Goal: Ask a question

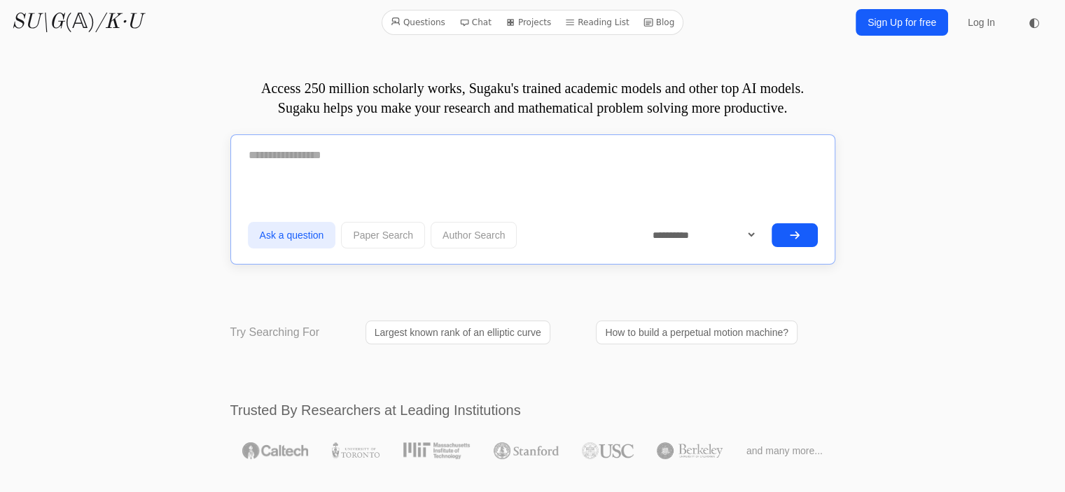
click at [410, 164] on textarea at bounding box center [533, 155] width 570 height 35
type textarea "*"
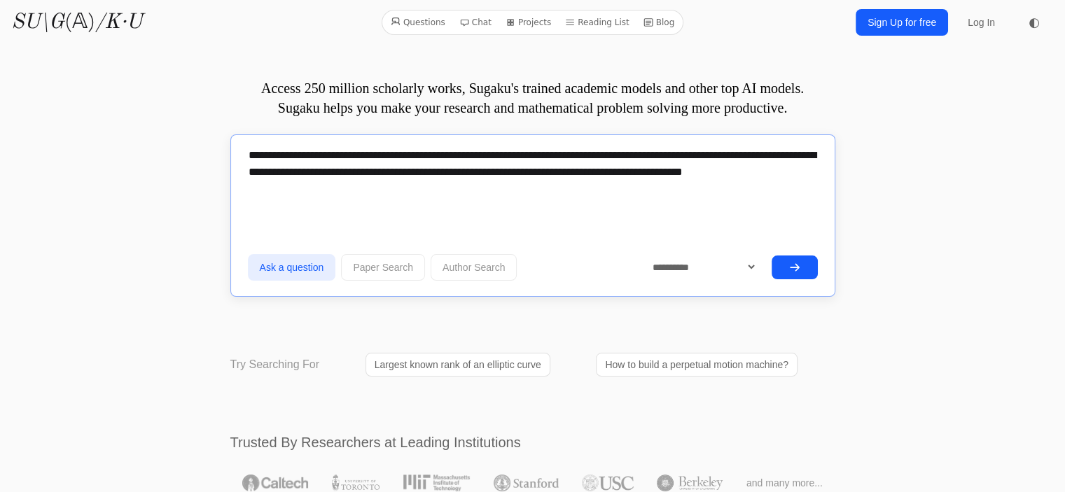
type textarea "**********"
click at [799, 268] on icon "submit" at bounding box center [794, 267] width 11 height 11
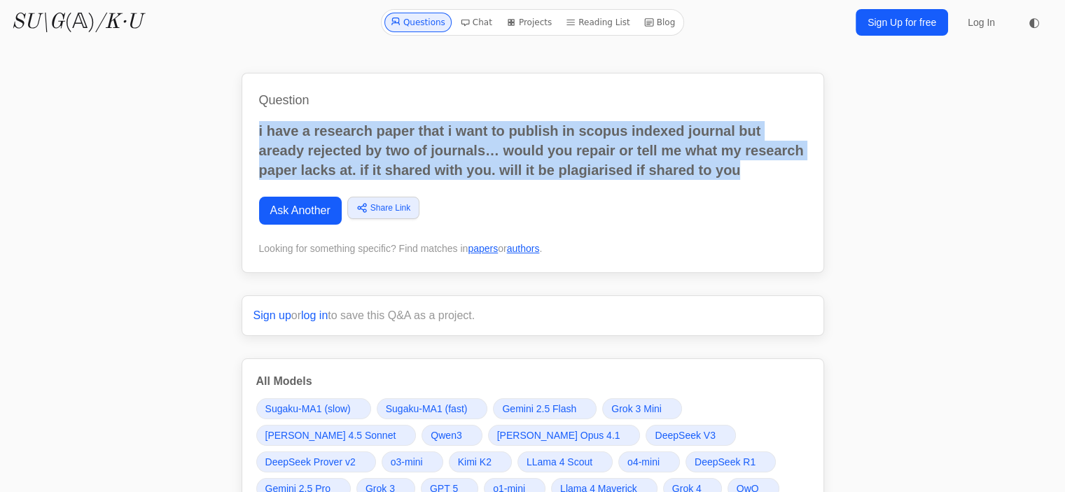
drag, startPoint x: 258, startPoint y: 128, endPoint x: 767, endPoint y: 173, distance: 510.9
click at [767, 173] on p "i have a research paper that i want to publish in scopus indexed journal but ar…" at bounding box center [532, 150] width 547 height 59
